Goal: Check status: Check status

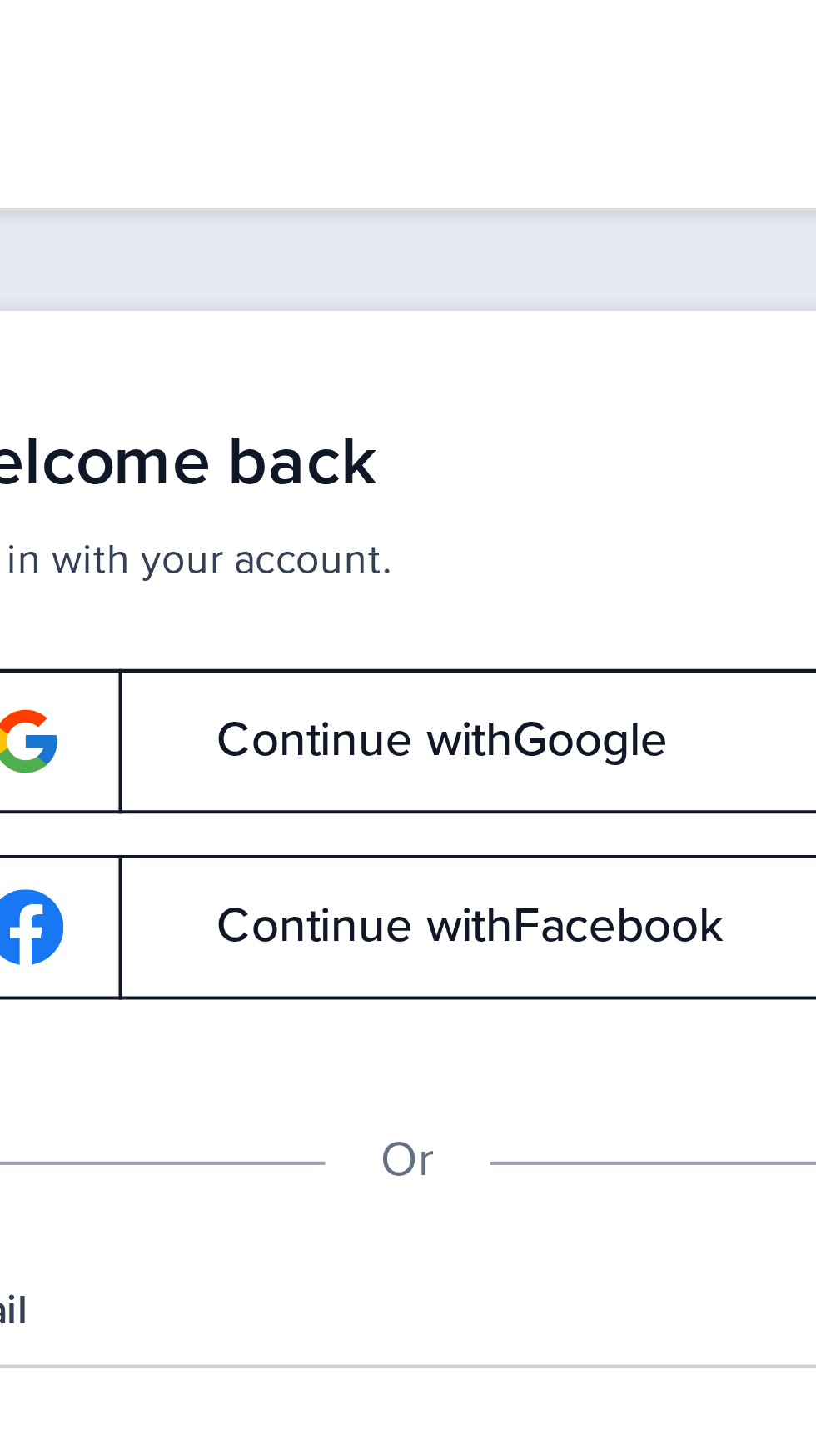
click at [463, 201] on span "Continue with Google" at bounding box center [408, 204] width 125 height 12
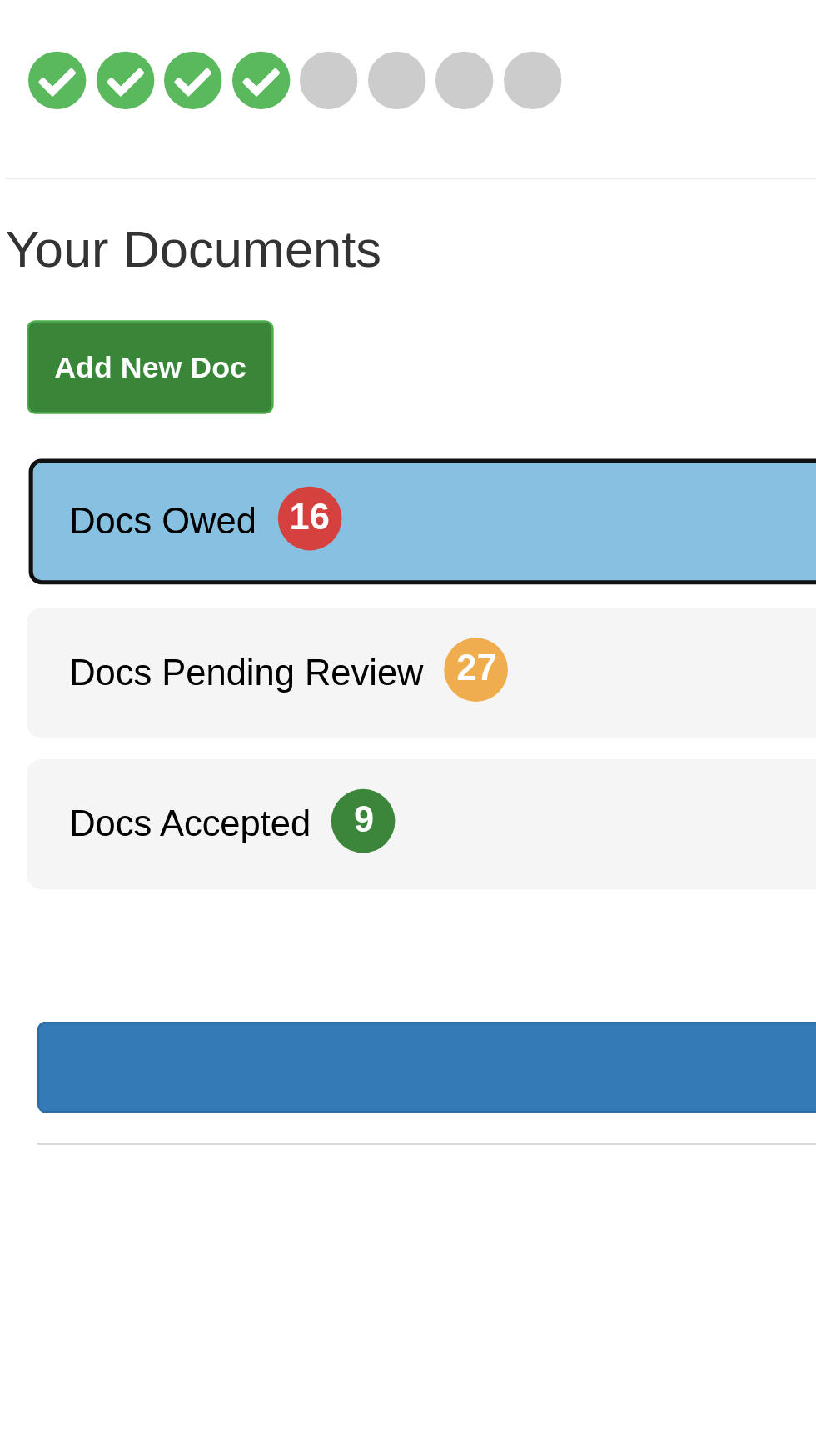
click at [135, 420] on link "Docs Owed 16" at bounding box center [408, 409] width 775 height 51
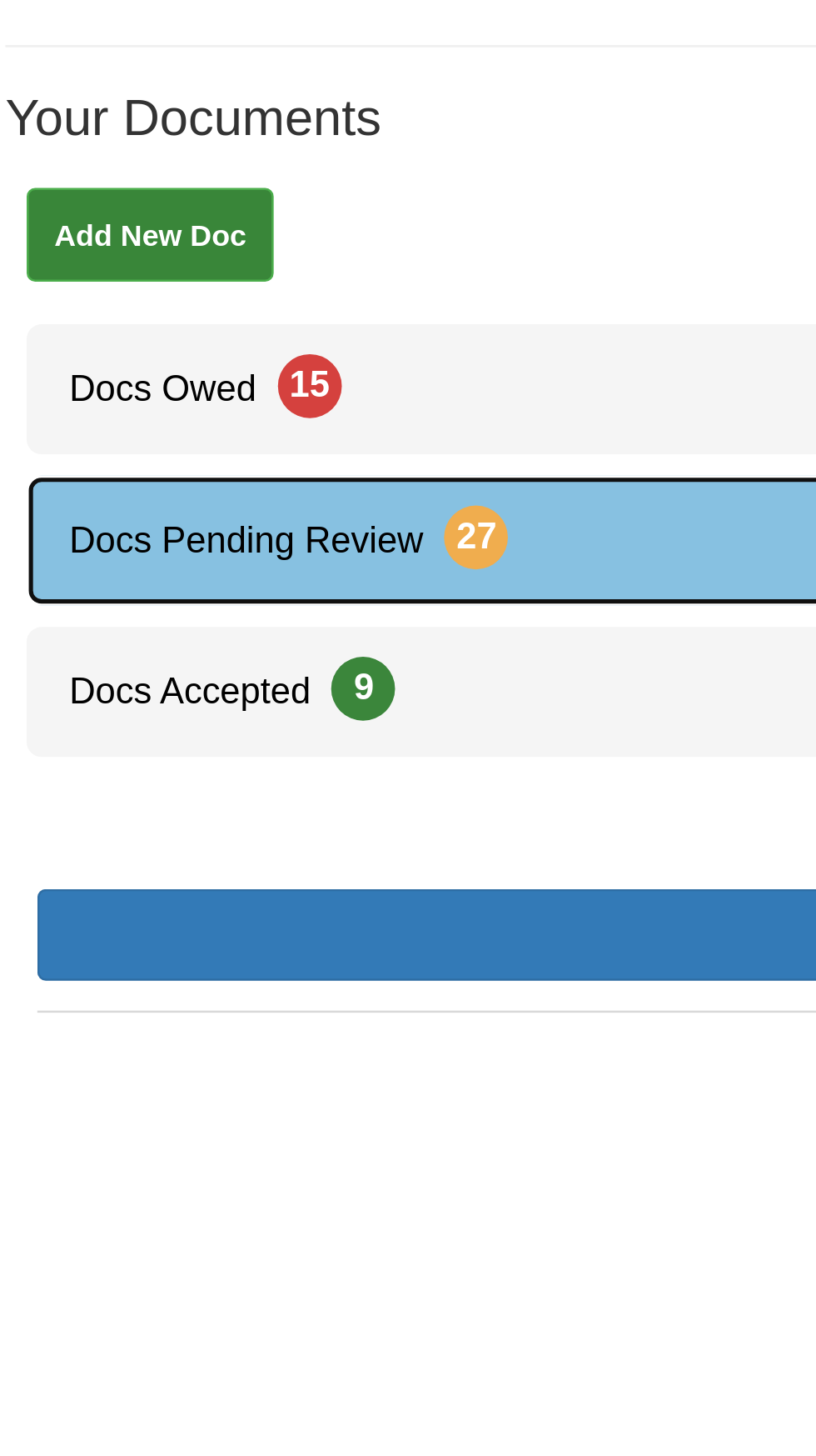
click at [207, 474] on link "Docs Pending Review 27" at bounding box center [408, 468] width 775 height 51
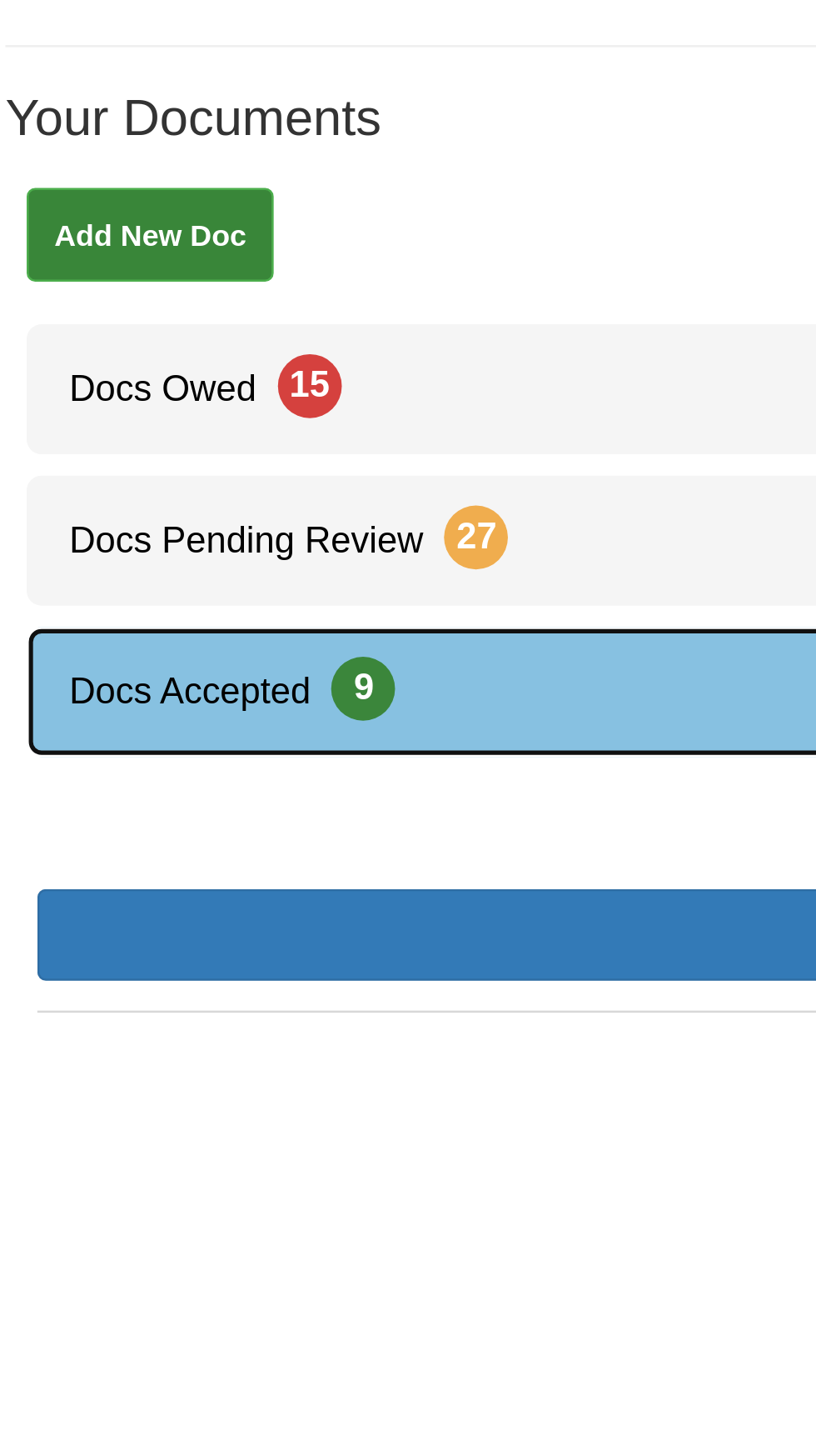
click at [170, 537] on link "Docs Accepted 9" at bounding box center [408, 527] width 775 height 51
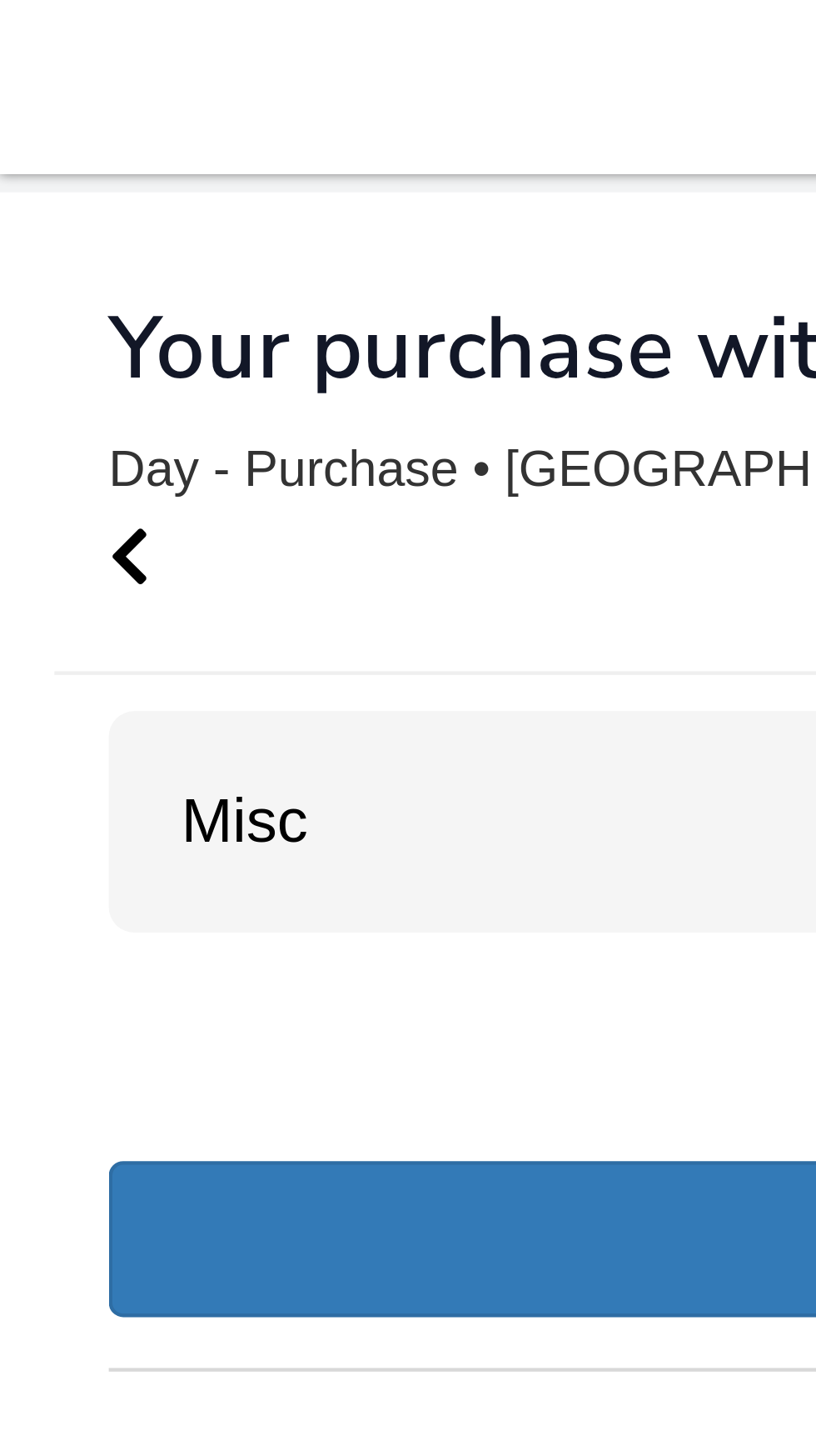
scroll to position [2, 0]
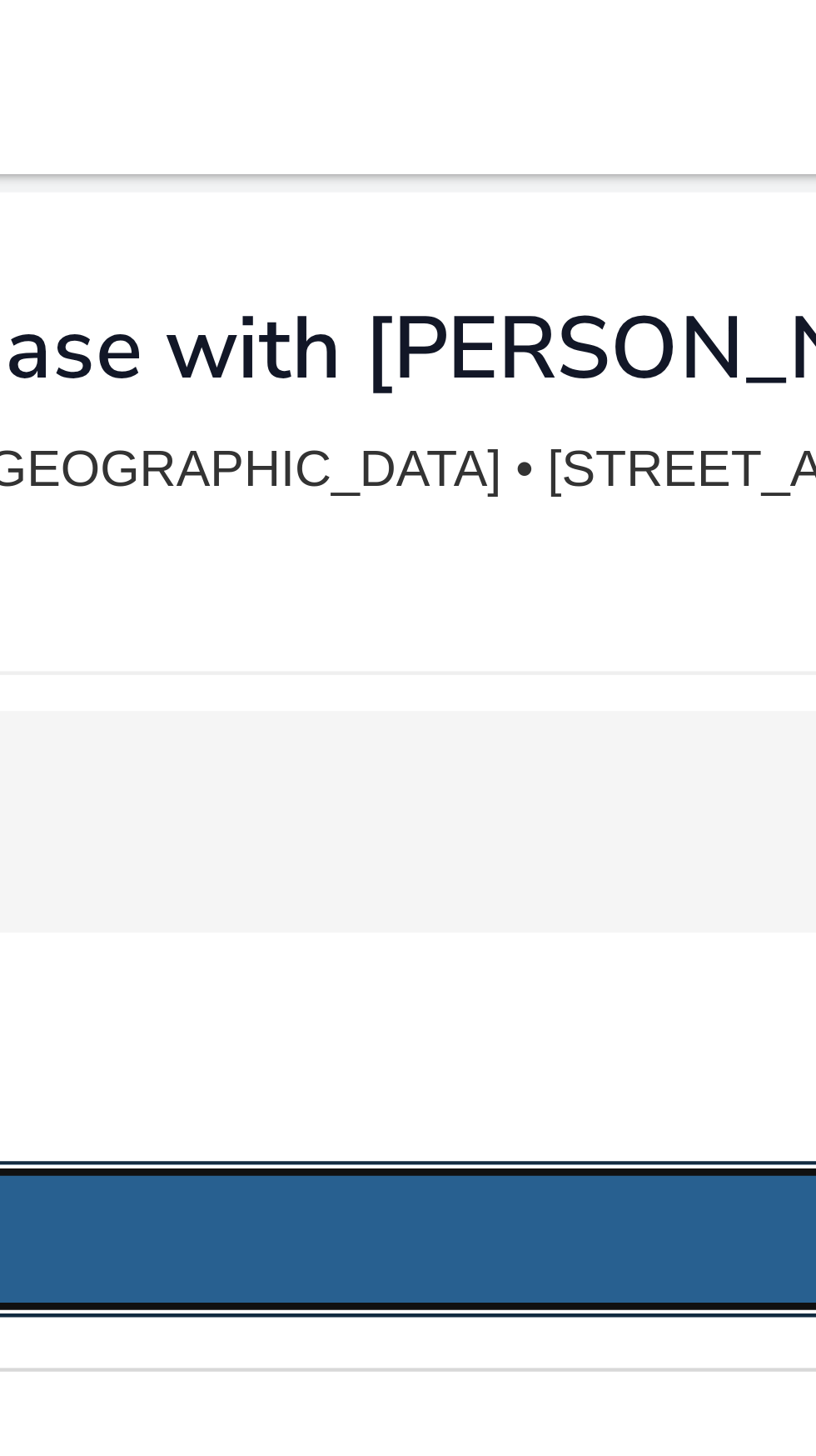
click at [248, 283] on link "Add New Doc" at bounding box center [408, 285] width 766 height 36
